Goal: Find contact information: Find contact information

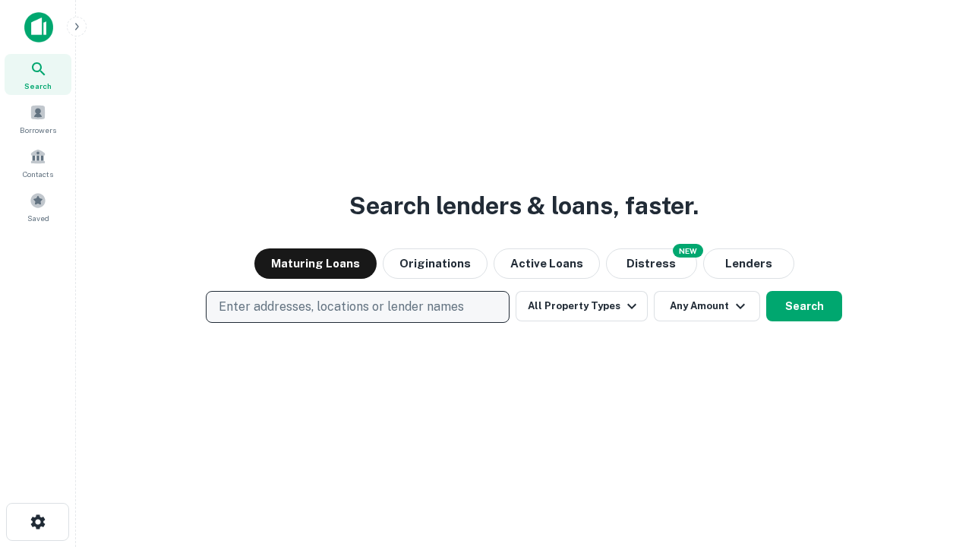
click at [357, 307] on p "Enter addresses, locations or lender names" at bounding box center [341, 307] width 245 height 18
type input "**********"
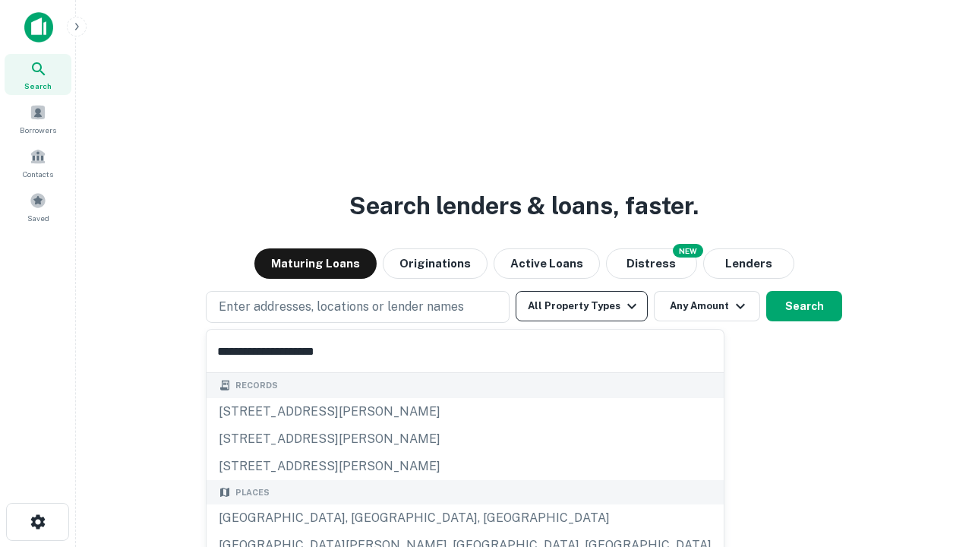
click at [363, 518] on div "Santa Monica, CA, USA" at bounding box center [465, 517] width 517 height 27
click at [582, 306] on button "All Property Types" at bounding box center [582, 306] width 132 height 30
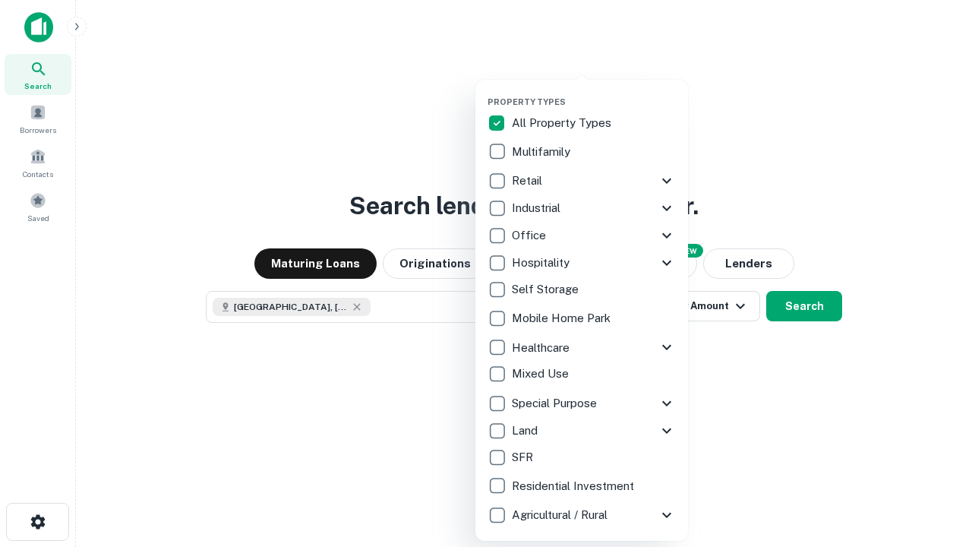
click at [594, 92] on button "button" at bounding box center [593, 92] width 213 height 1
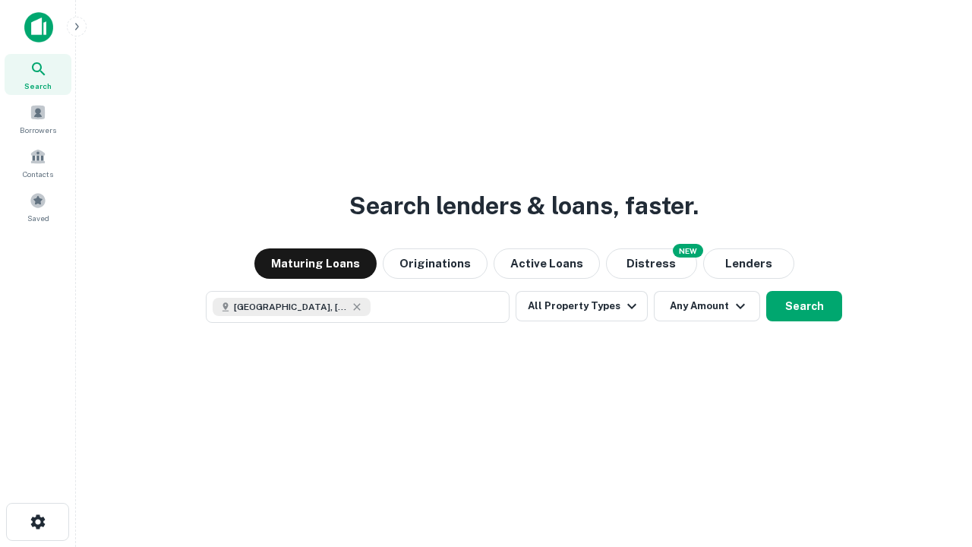
scroll to position [24, 0]
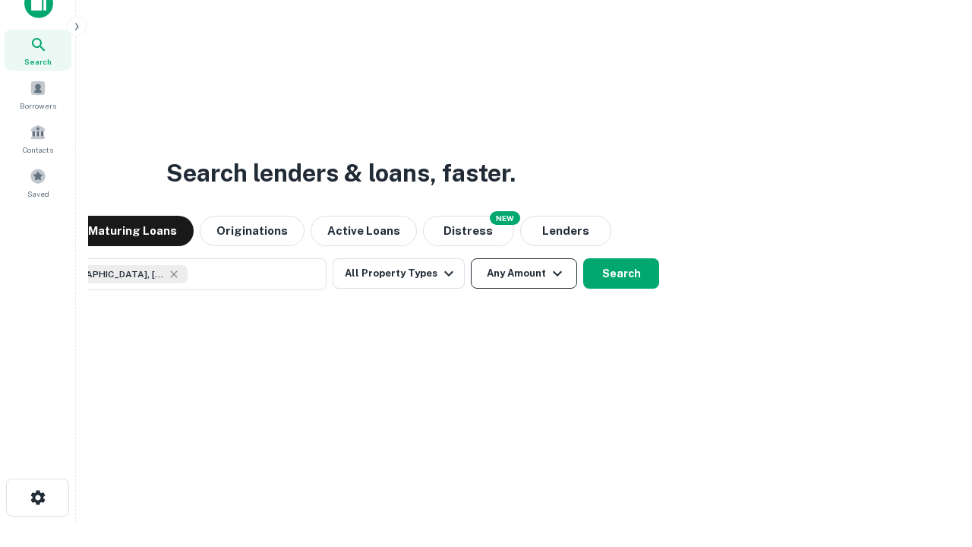
click at [471, 258] on button "Any Amount" at bounding box center [524, 273] width 106 height 30
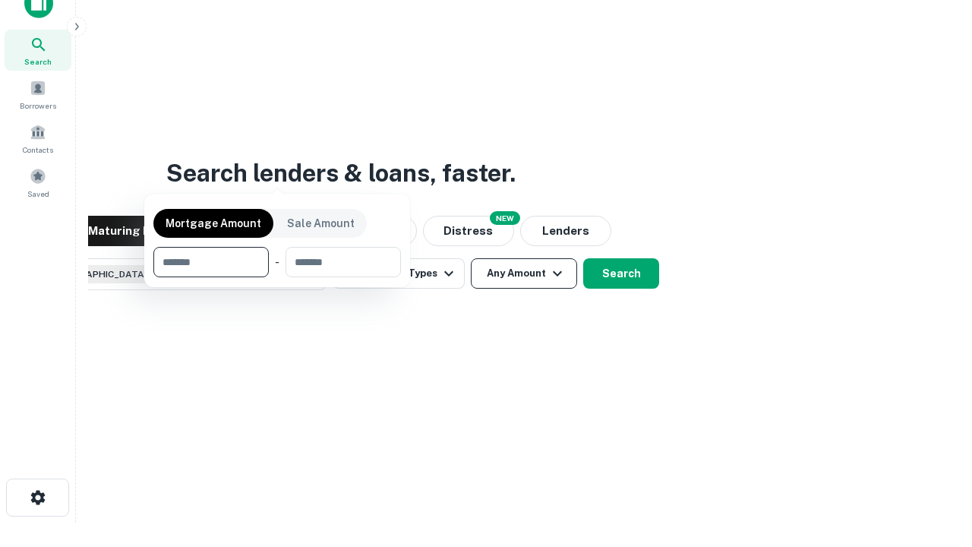
scroll to position [109, 430]
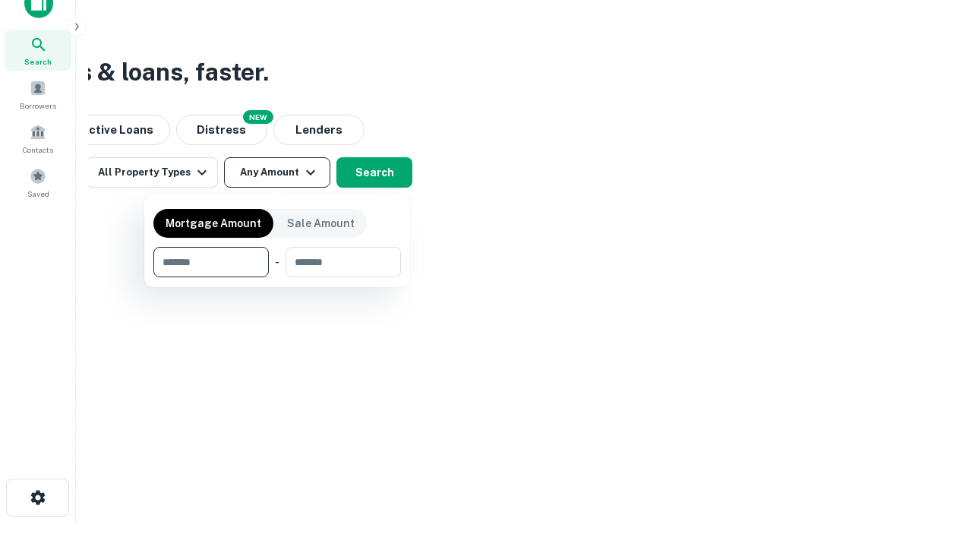
type input "*******"
click at [277, 277] on button "button" at bounding box center [277, 277] width 248 height 1
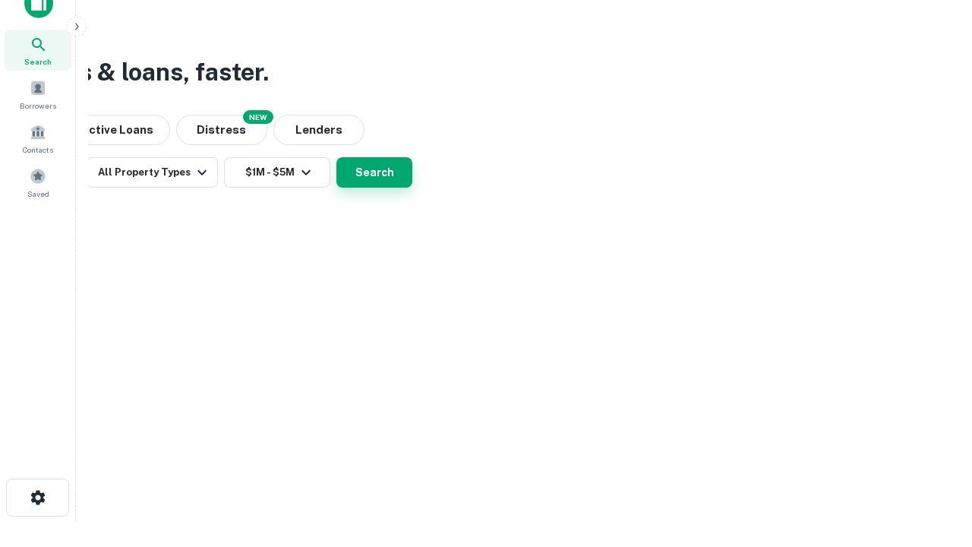
click at [412, 188] on button "Search" at bounding box center [374, 172] width 76 height 30
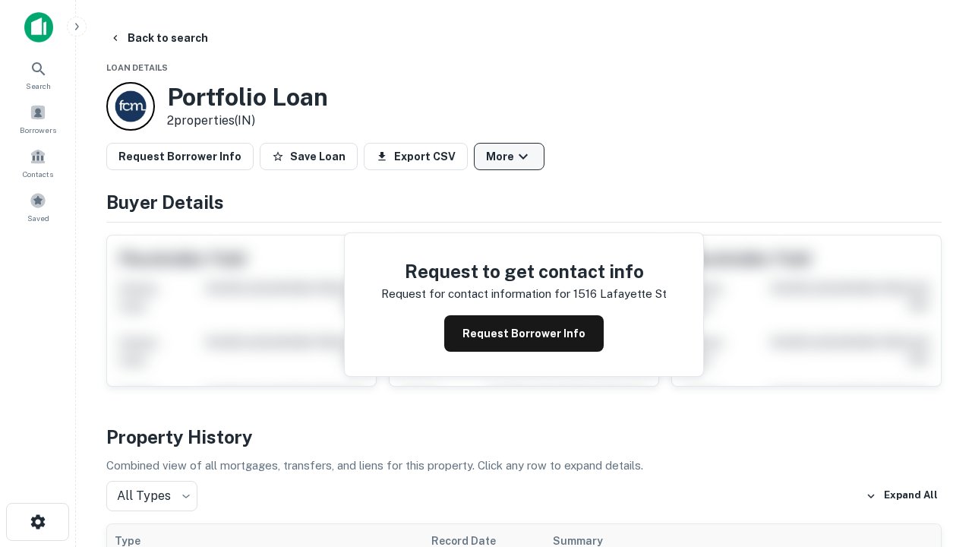
click at [509, 156] on button "More" at bounding box center [509, 156] width 71 height 27
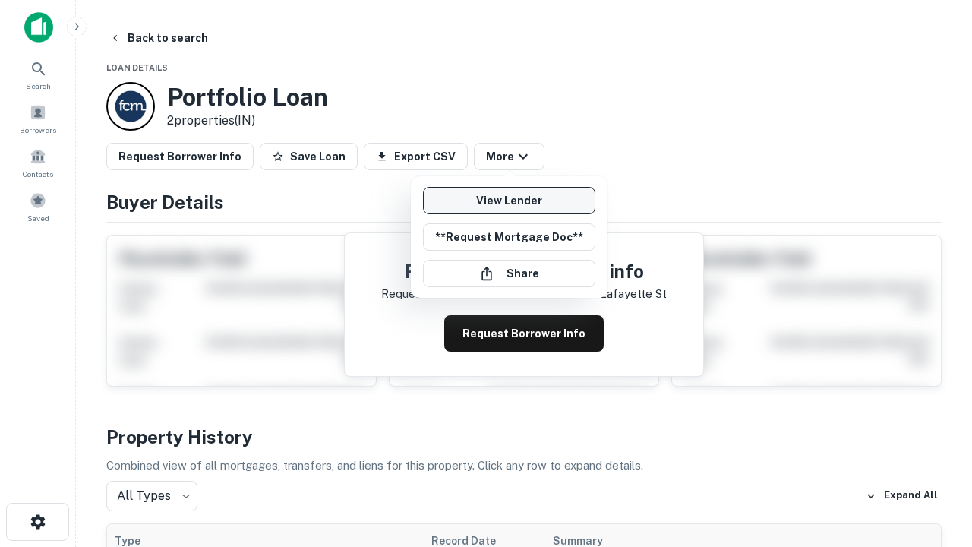
click at [509, 200] on link "View Lender" at bounding box center [509, 200] width 172 height 27
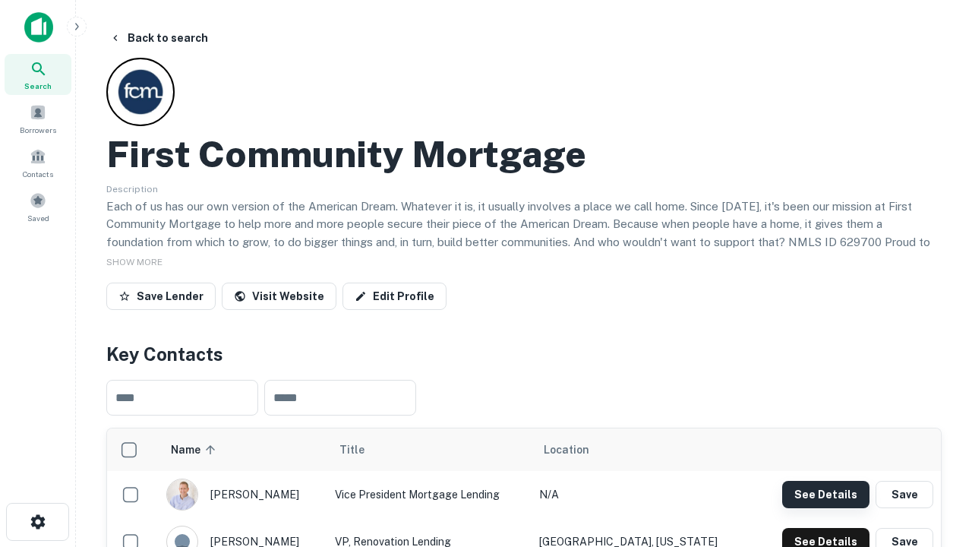
click at [825, 494] on button "See Details" at bounding box center [825, 494] width 87 height 27
click at [37, 522] on icon "button" at bounding box center [38, 521] width 18 height 18
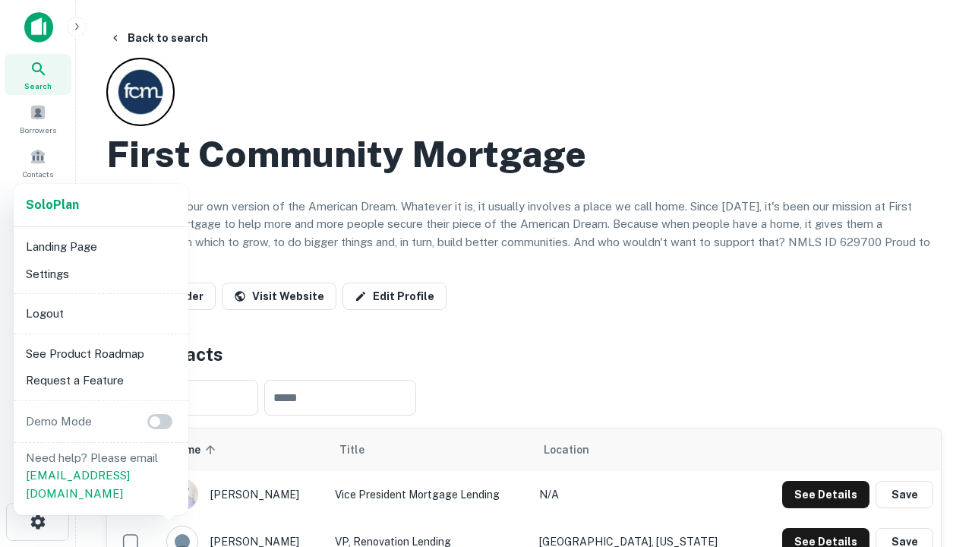
click at [100, 313] on li "Logout" at bounding box center [101, 313] width 162 height 27
